Goal: Navigation & Orientation: Understand site structure

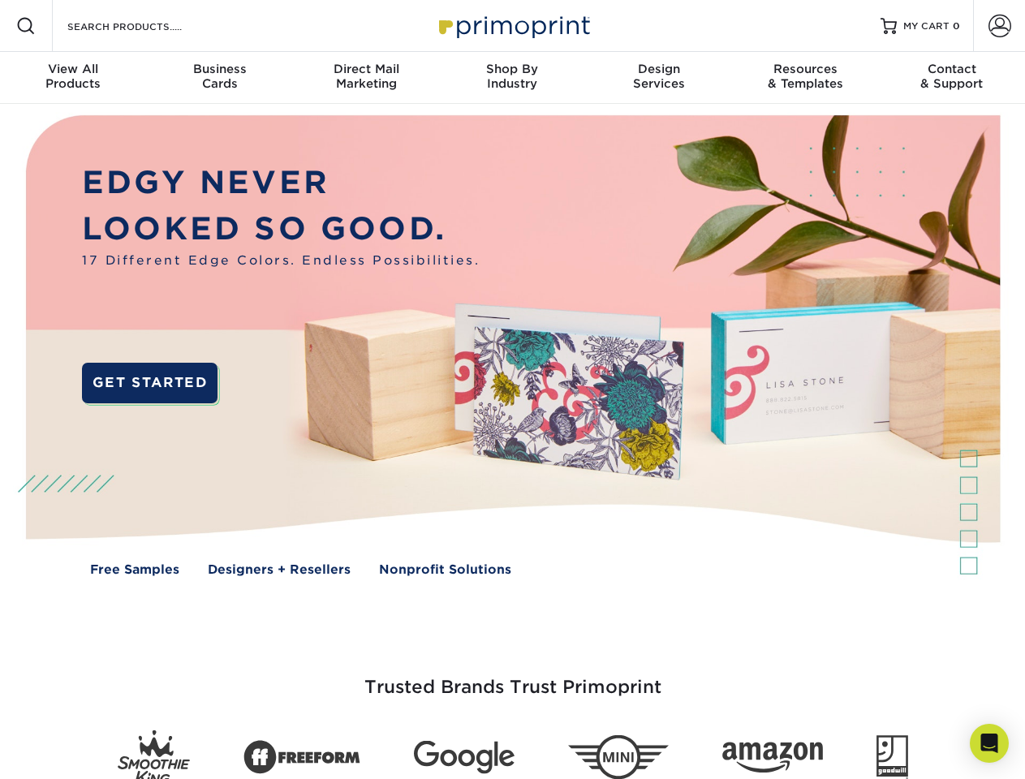
click at [512, 390] on img at bounding box center [512, 357] width 1015 height 507
click at [26, 26] on span at bounding box center [25, 25] width 19 height 19
click at [999, 26] on span at bounding box center [1000, 26] width 23 height 23
click at [73, 78] on div "View All Products" at bounding box center [73, 76] width 146 height 29
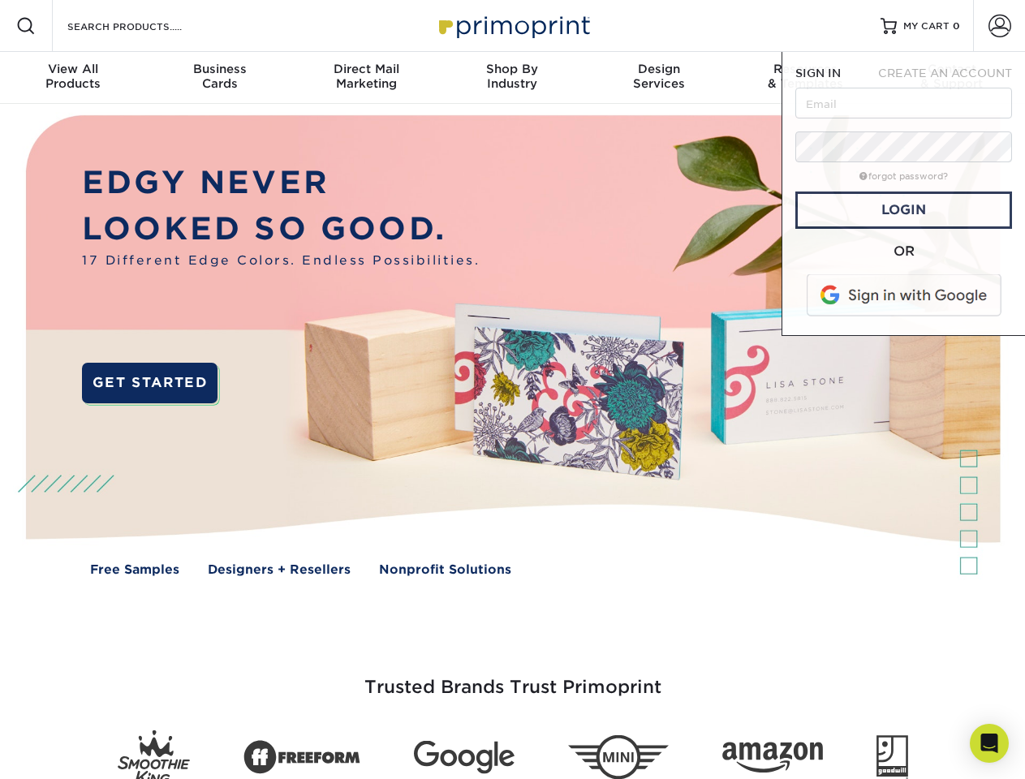
click at [219, 78] on div "Business Cards" at bounding box center [219, 76] width 146 height 29
click at [366, 78] on div "Direct Mail Marketing" at bounding box center [366, 76] width 146 height 29
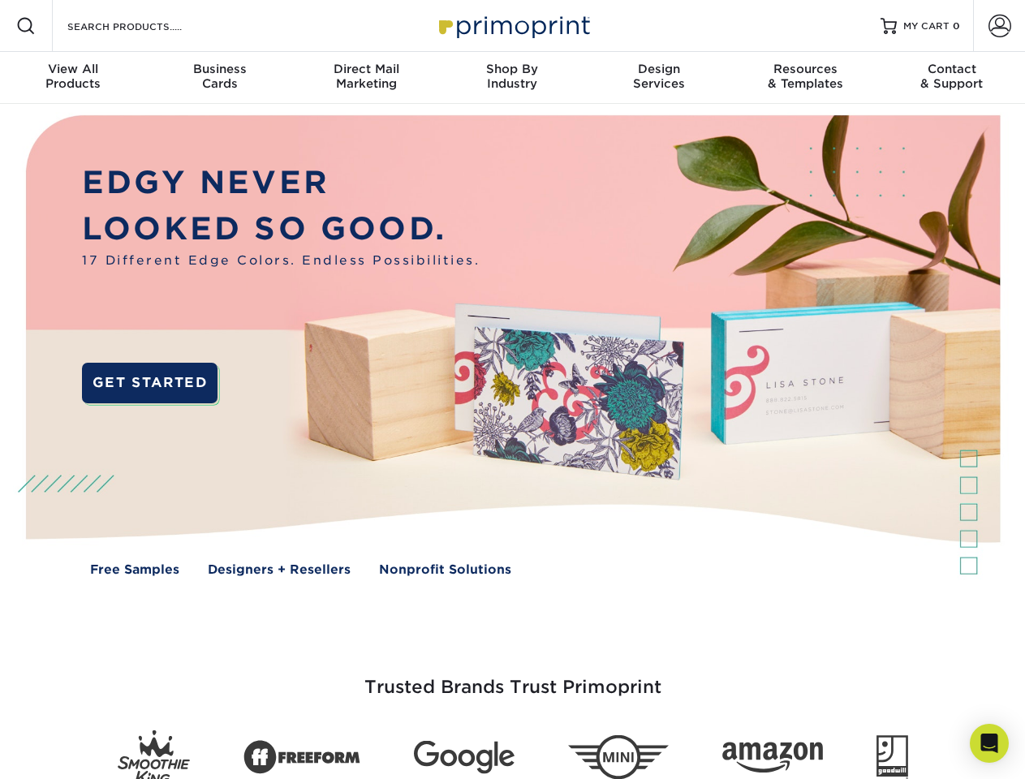
click at [512, 78] on div "Shop By Industry" at bounding box center [512, 76] width 146 height 29
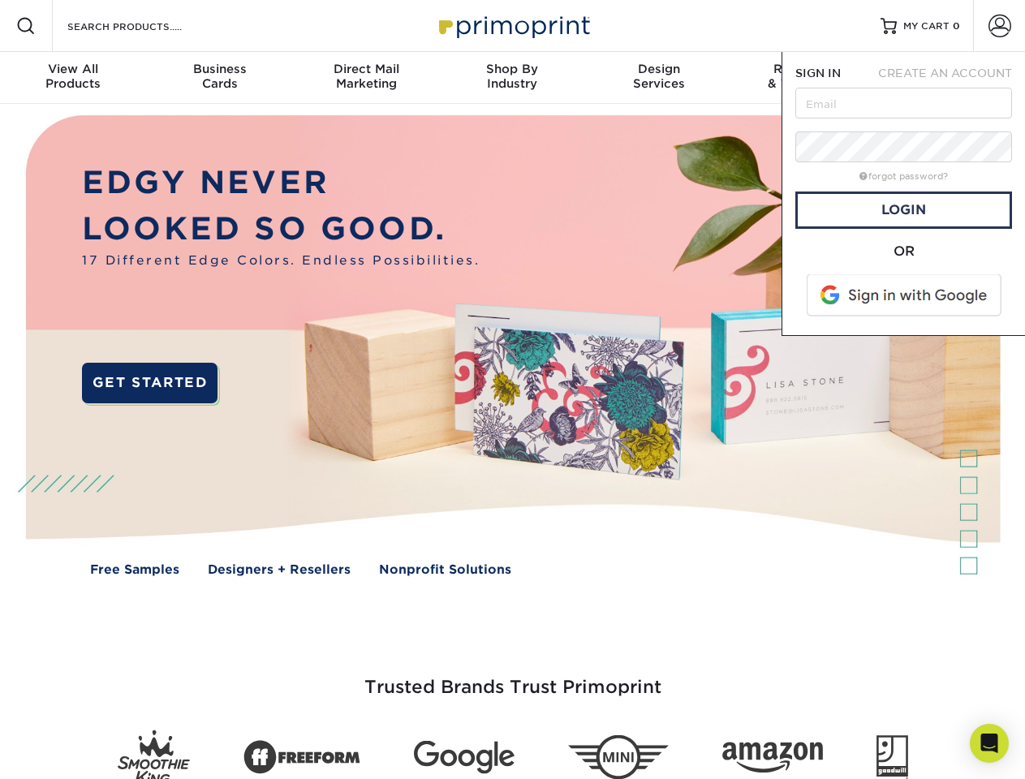
click at [659, 78] on div "Design Services" at bounding box center [659, 76] width 146 height 29
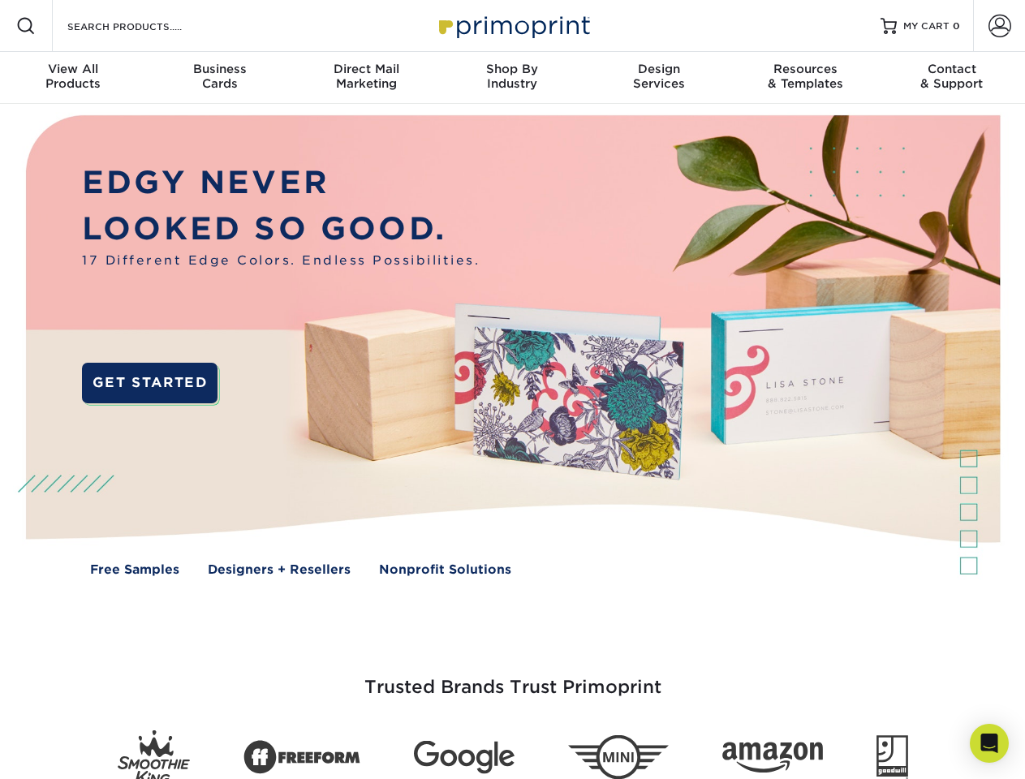
click at [805, 78] on span "SIGN IN" at bounding box center [817, 73] width 45 height 13
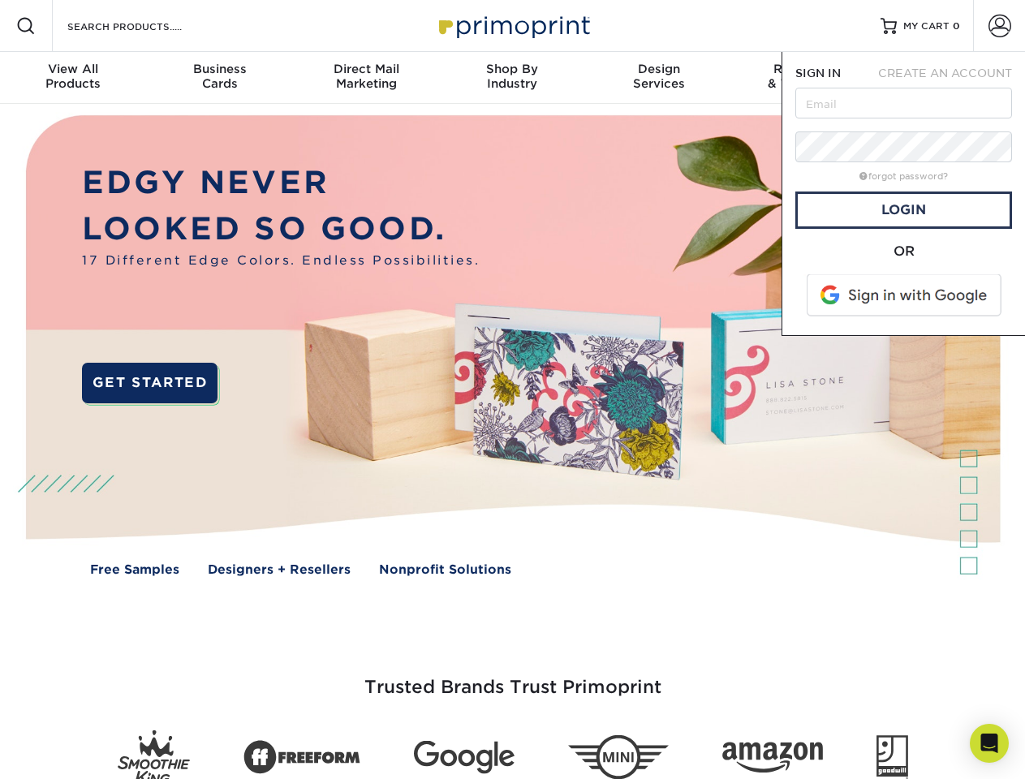
click at [952, 78] on div "Contact & Support" at bounding box center [952, 76] width 146 height 29
